Goal: Task Accomplishment & Management: Manage account settings

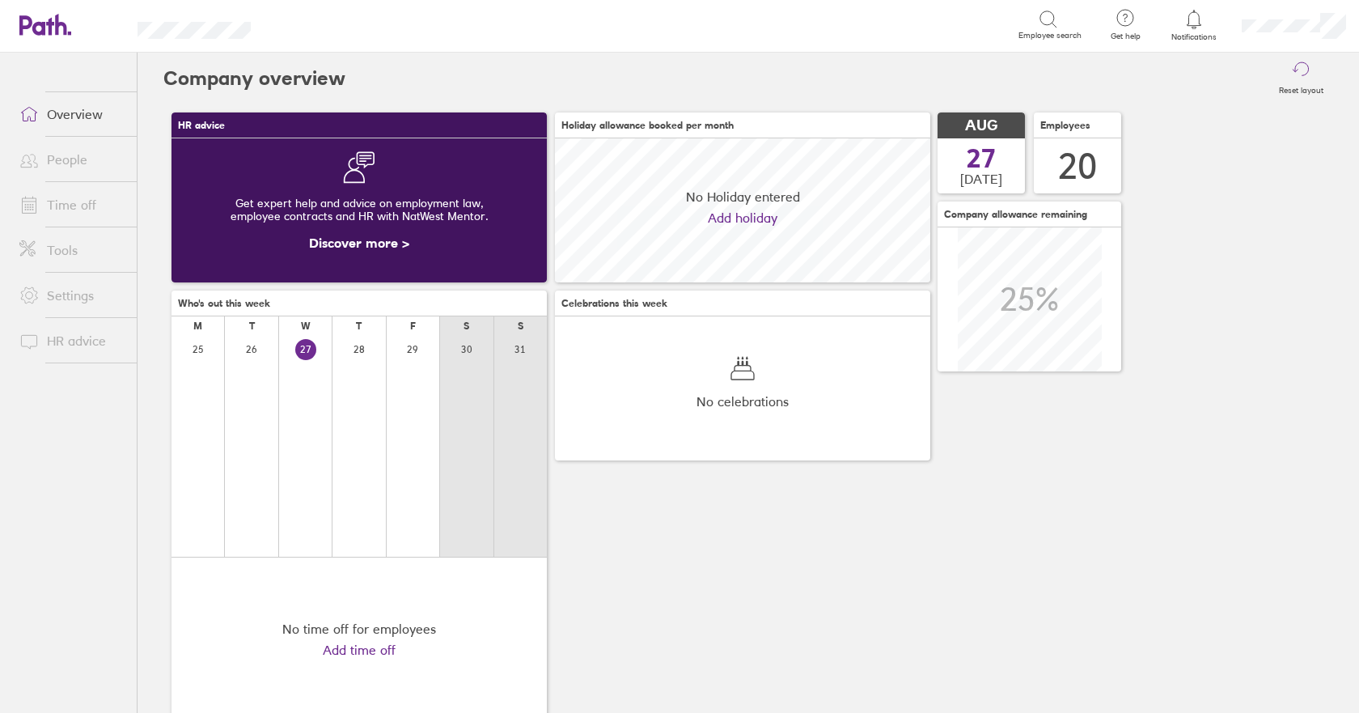
scroll to position [144, 375]
click at [77, 205] on link "Time off" at bounding box center [71, 204] width 130 height 32
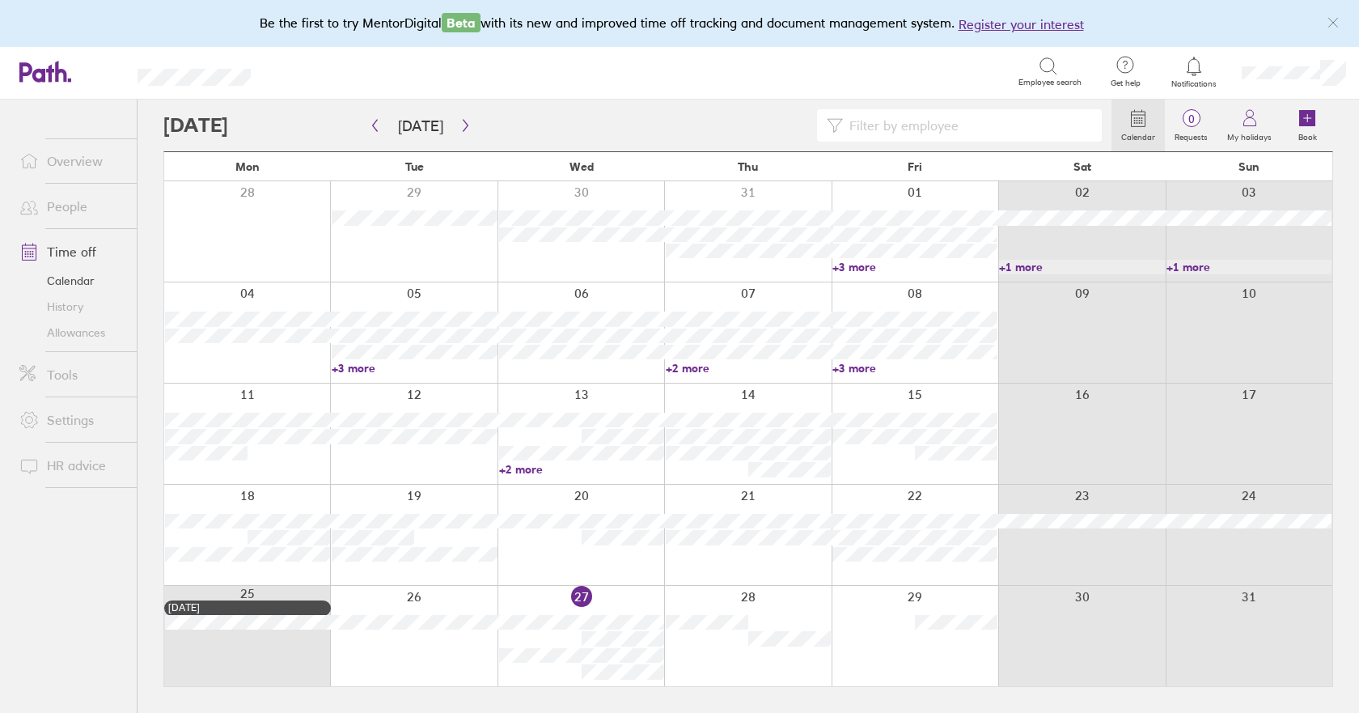
click at [87, 335] on link "Allowances" at bounding box center [71, 333] width 130 height 26
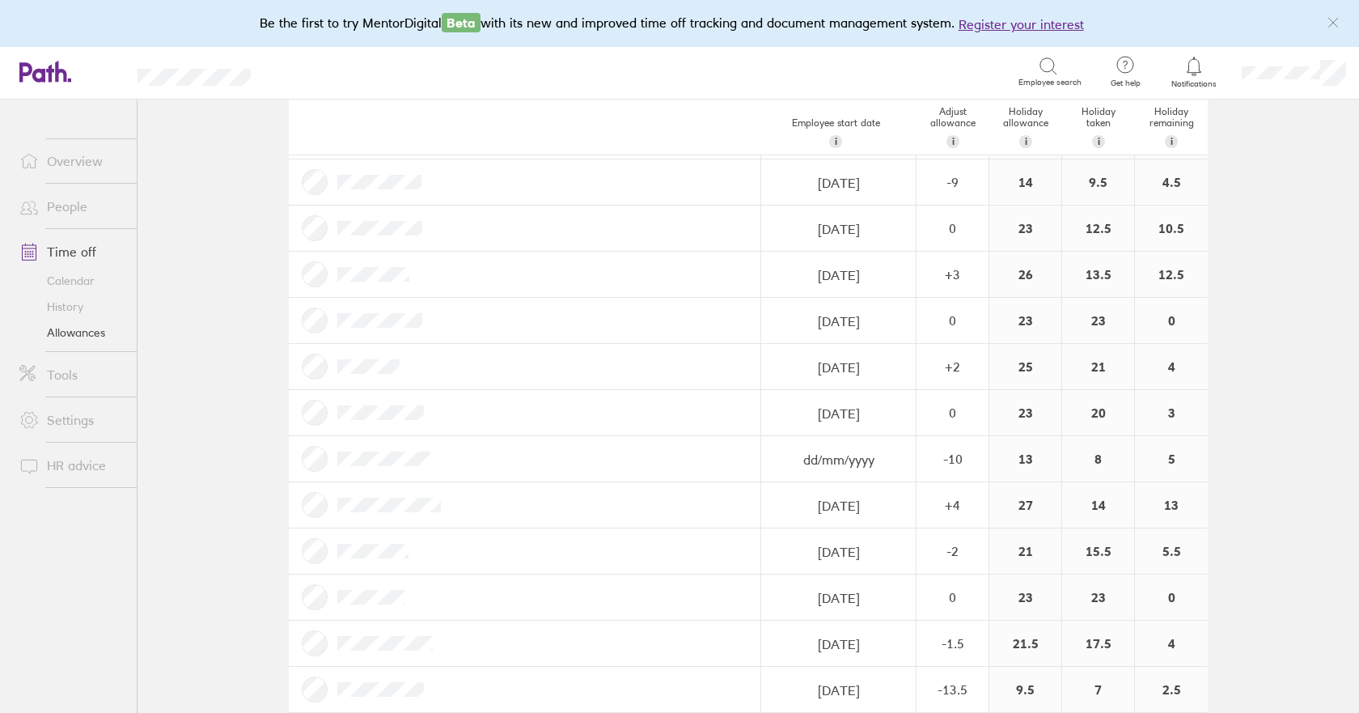
scroll to position [476, 0]
